Goal: Information Seeking & Learning: Learn about a topic

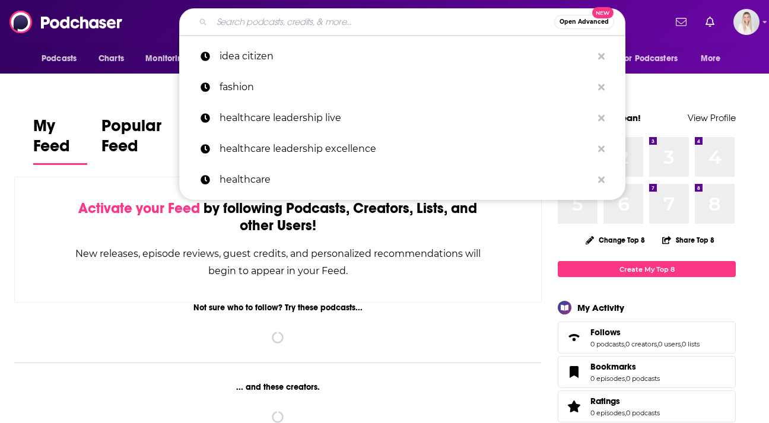
click at [405, 18] on input "Search podcasts, credits, & more..." at bounding box center [383, 21] width 342 height 19
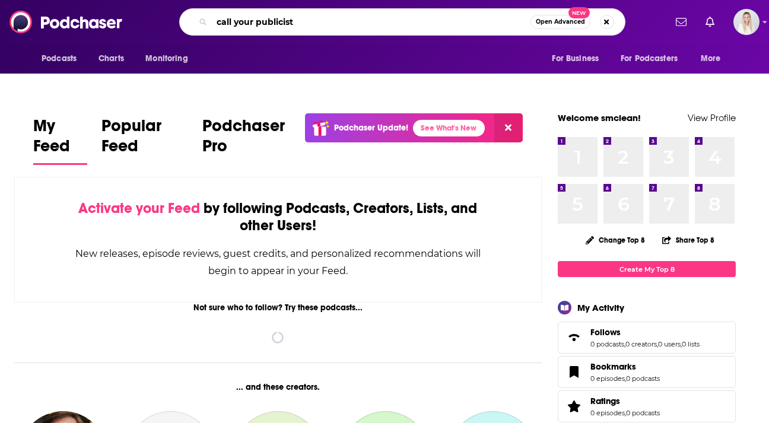
type input "call your publicist"
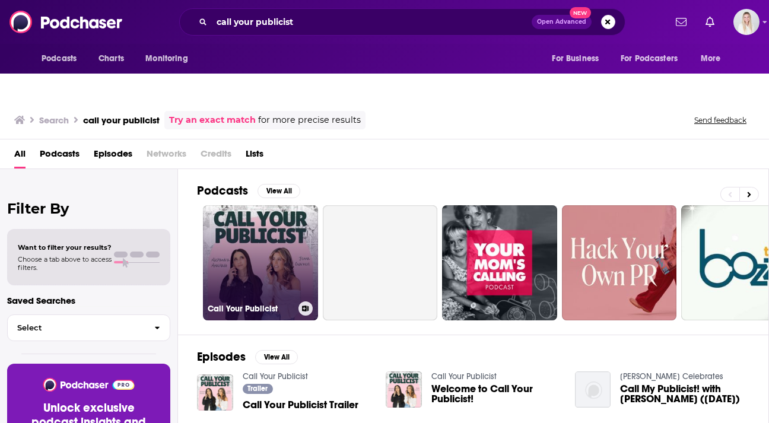
click at [298, 212] on link "Call Your Publicist" at bounding box center [260, 262] width 115 height 115
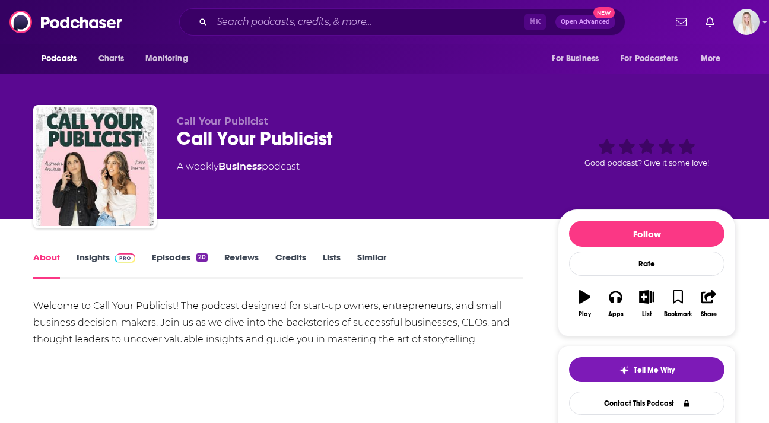
click at [92, 251] on link "Insights" at bounding box center [106, 264] width 59 height 27
